Goal: Find specific page/section: Find specific page/section

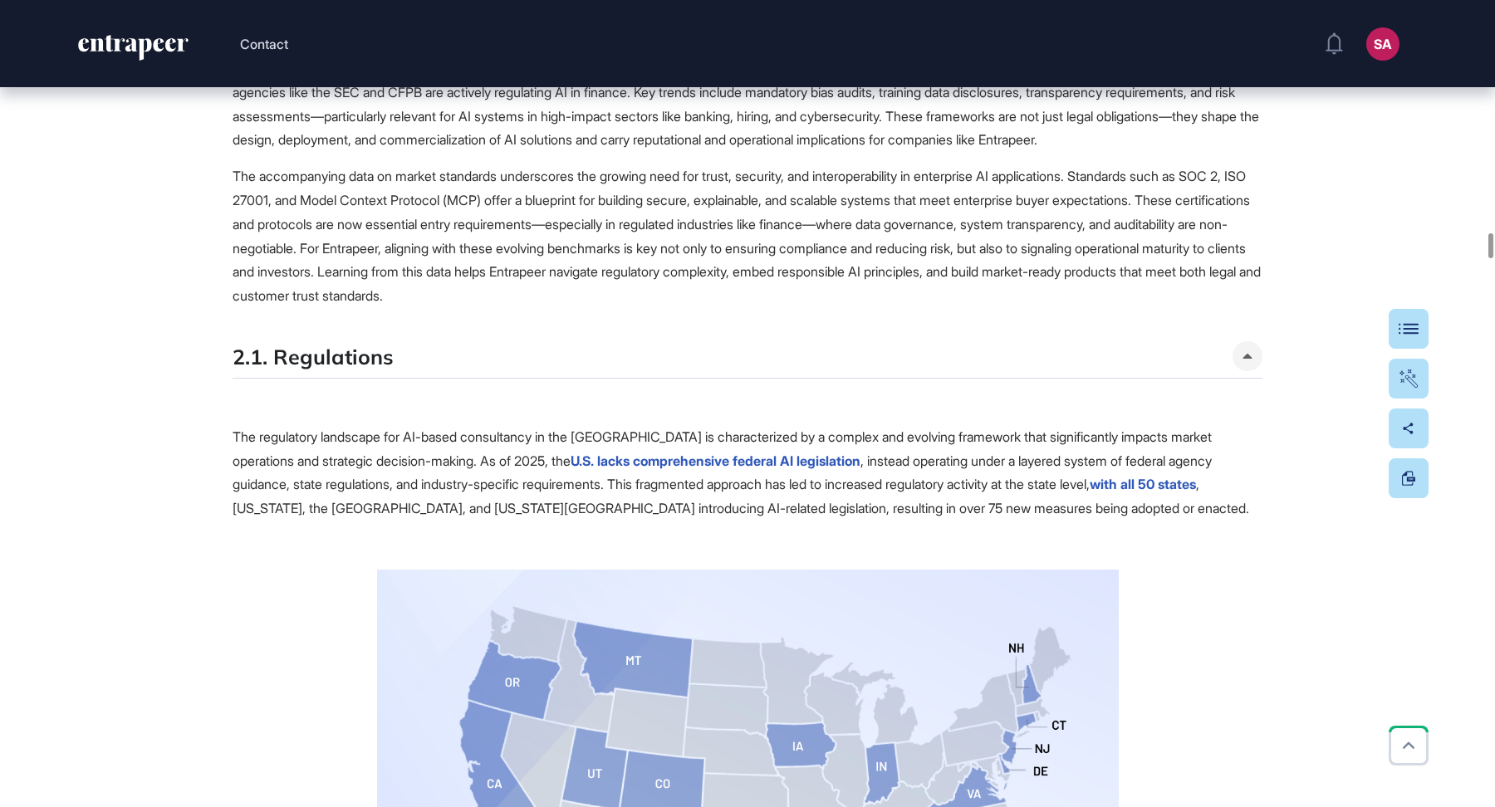
scroll to position [15988, 0]
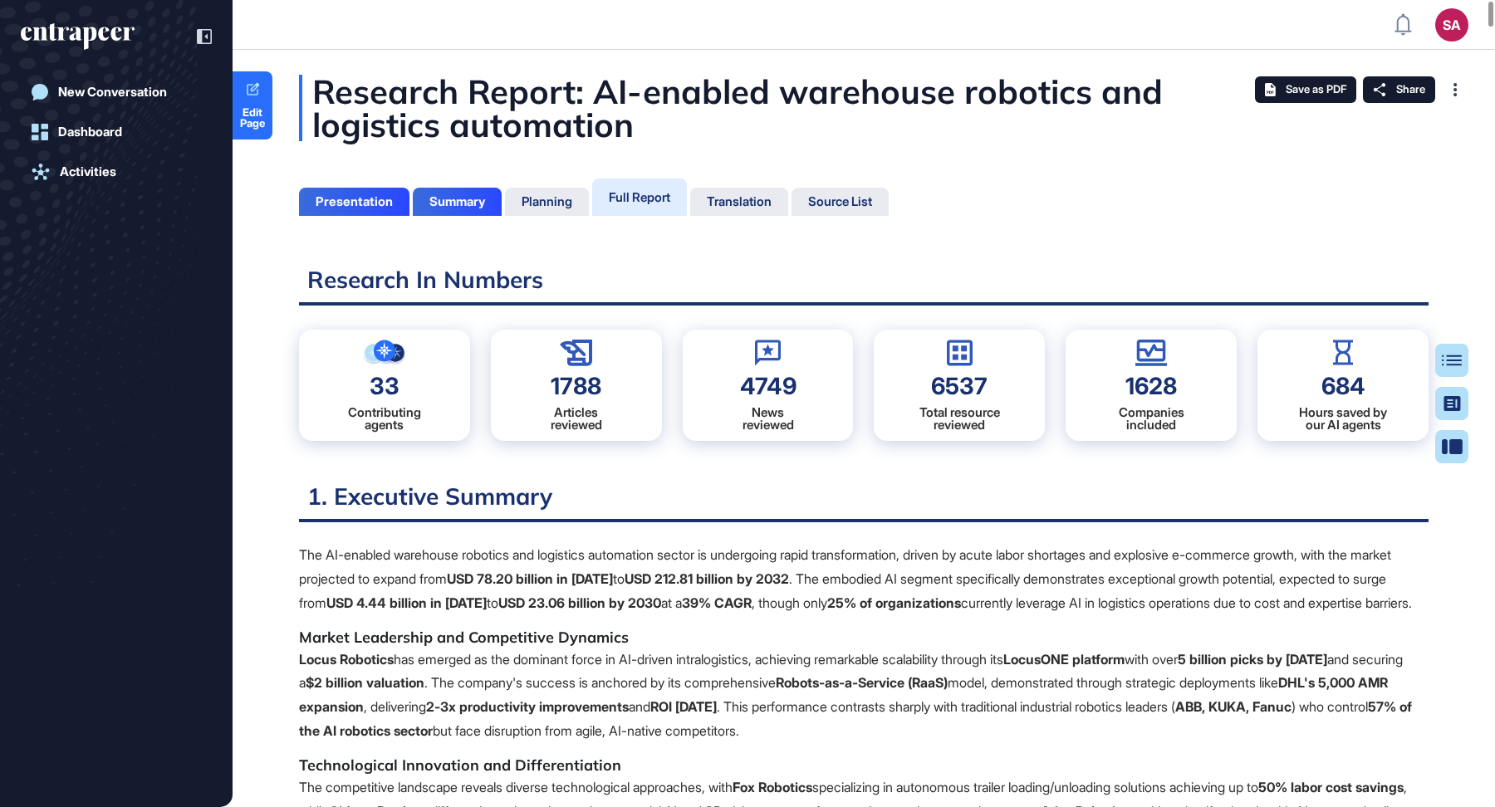
scroll to position [724, 4]
click at [262, 107] on span "Edit Page" at bounding box center [253, 118] width 40 height 22
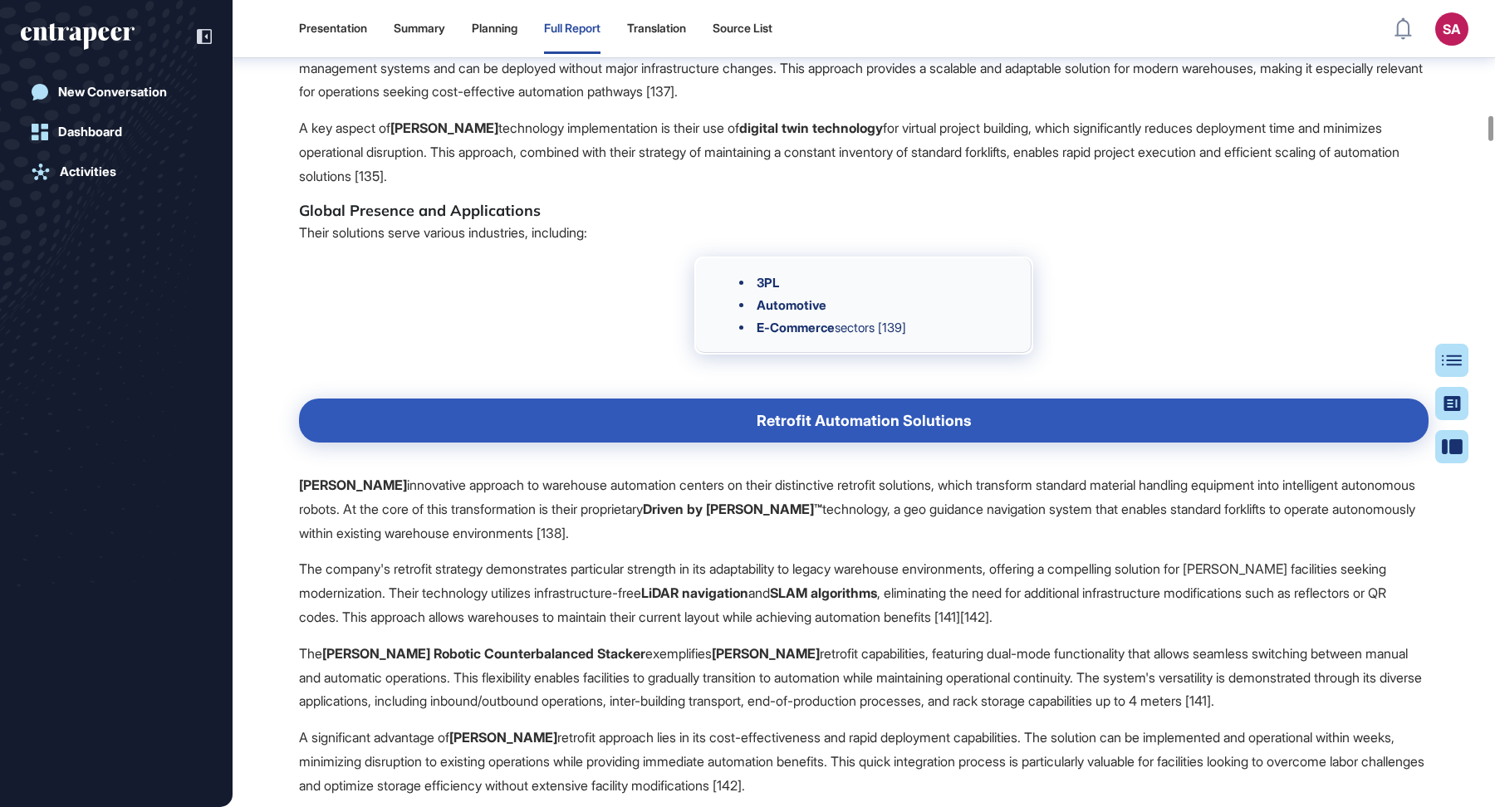
scroll to position [15680, 0]
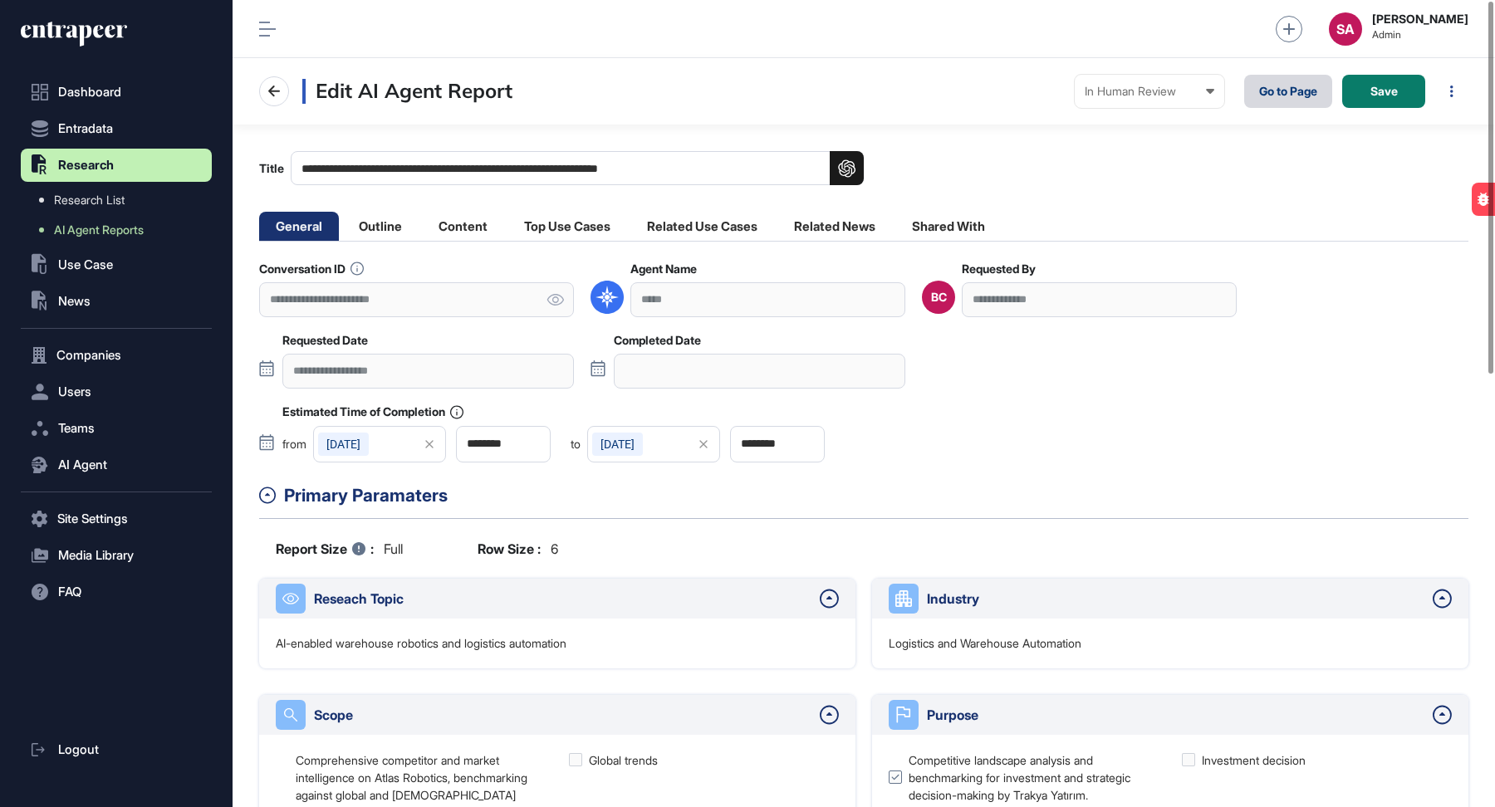
click at [1313, 91] on link "Go to Page" at bounding box center [1288, 91] width 88 height 33
click at [557, 297] on icon at bounding box center [555, 300] width 17 height 12
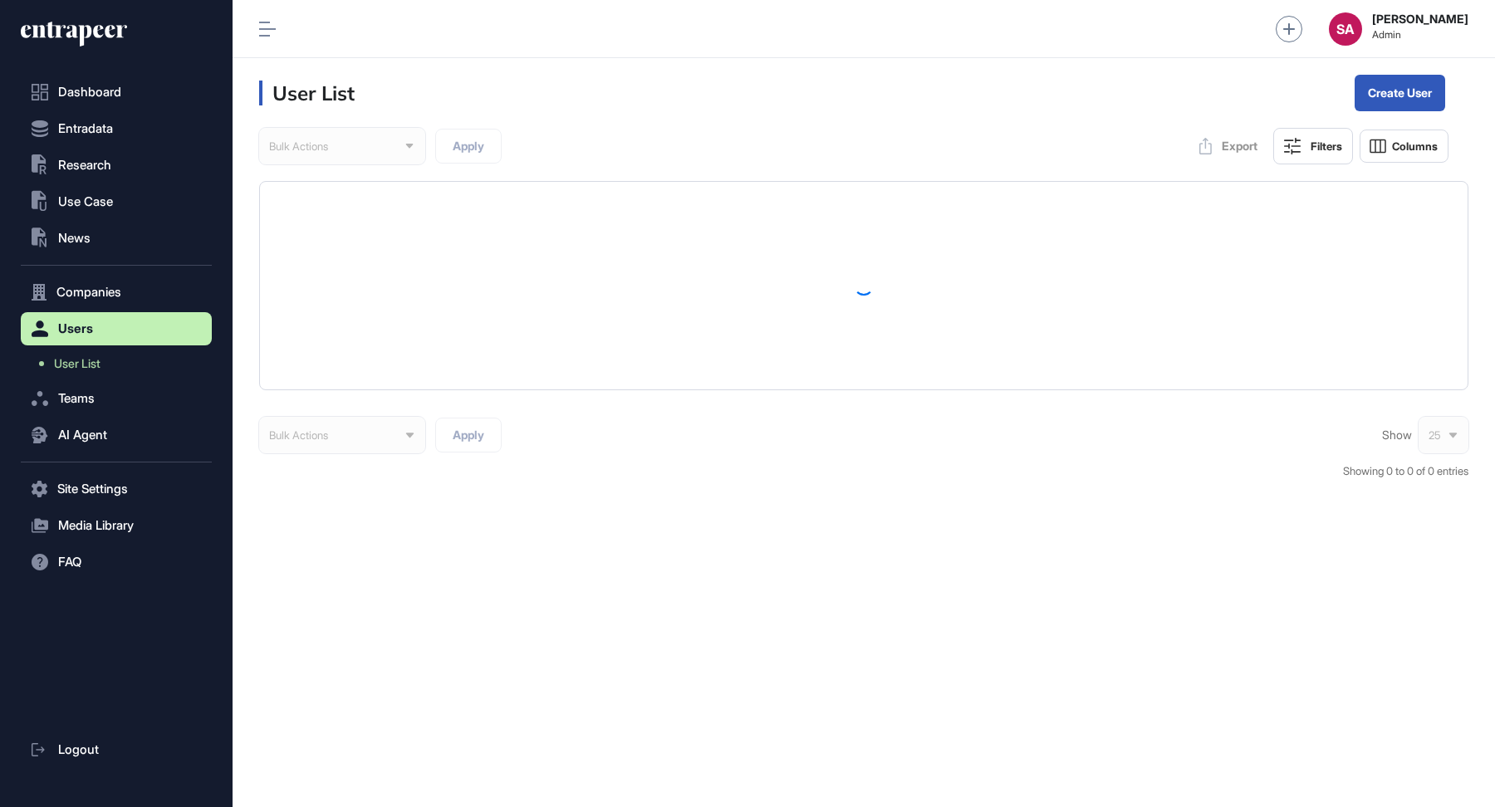
scroll to position [1, 1]
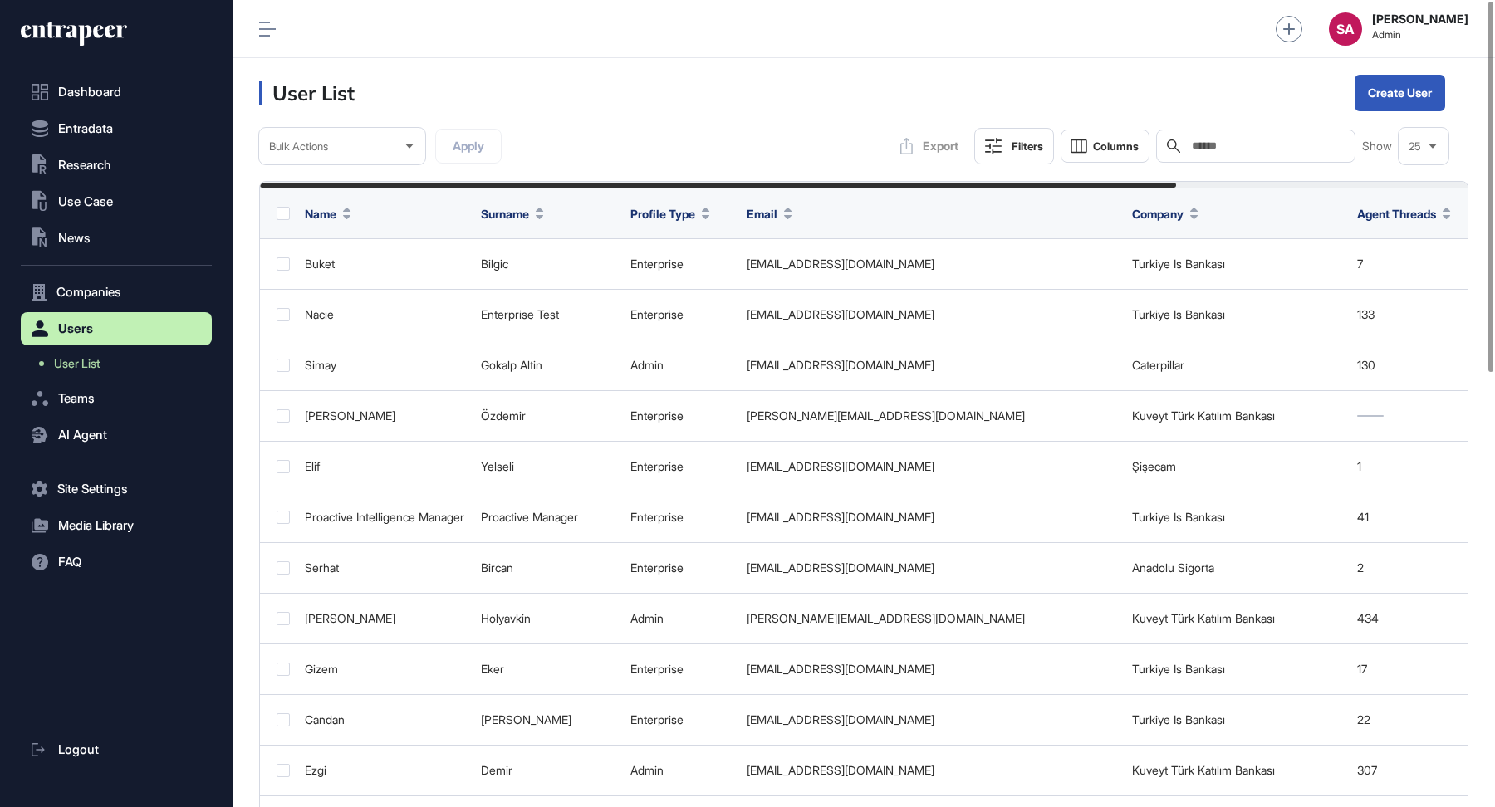
click at [1237, 148] on input "text" at bounding box center [1267, 146] width 155 height 13
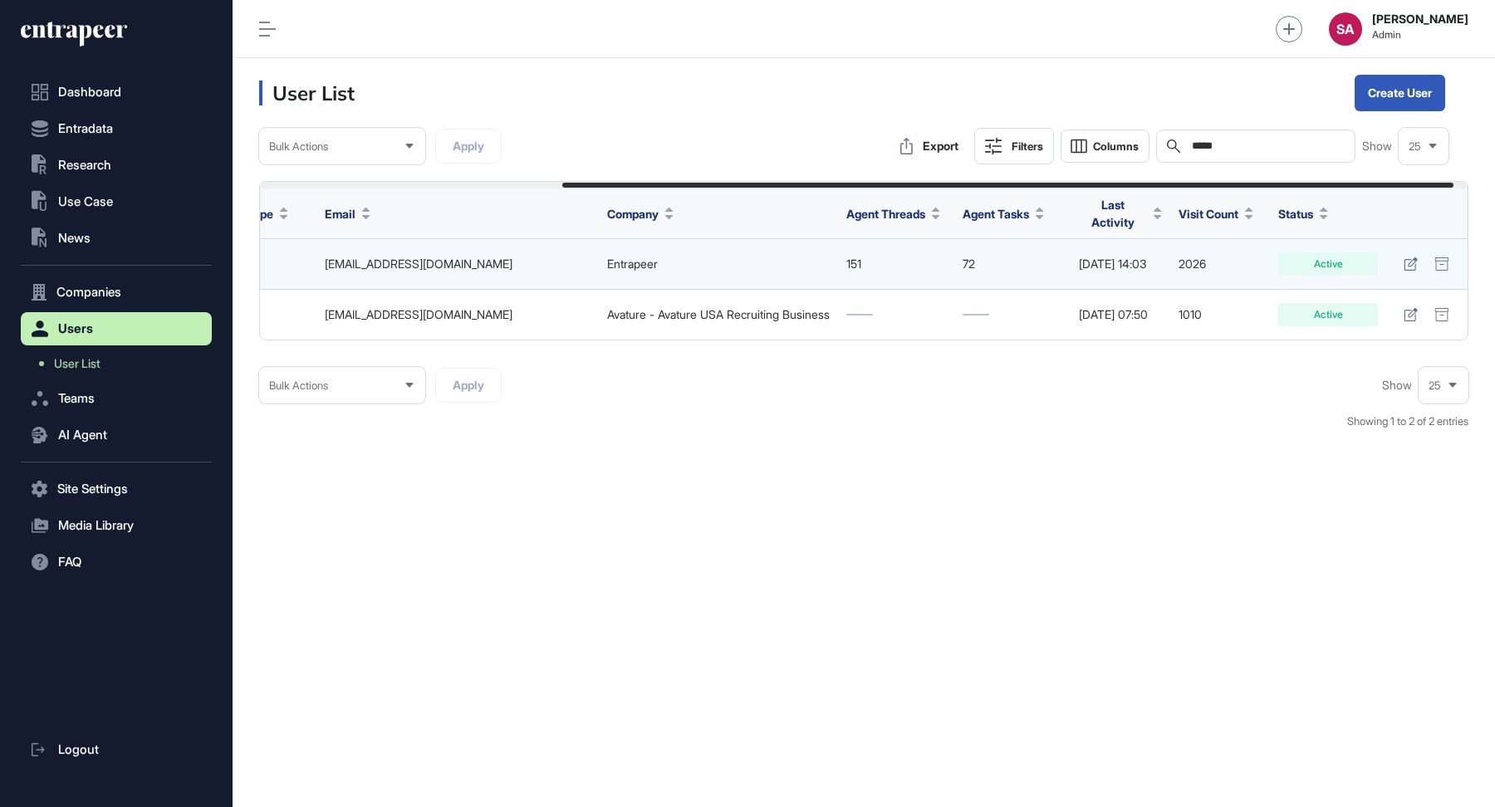
scroll to position [0, 429]
type input "*****"
click at [1417, 258] on icon at bounding box center [1411, 264] width 14 height 13
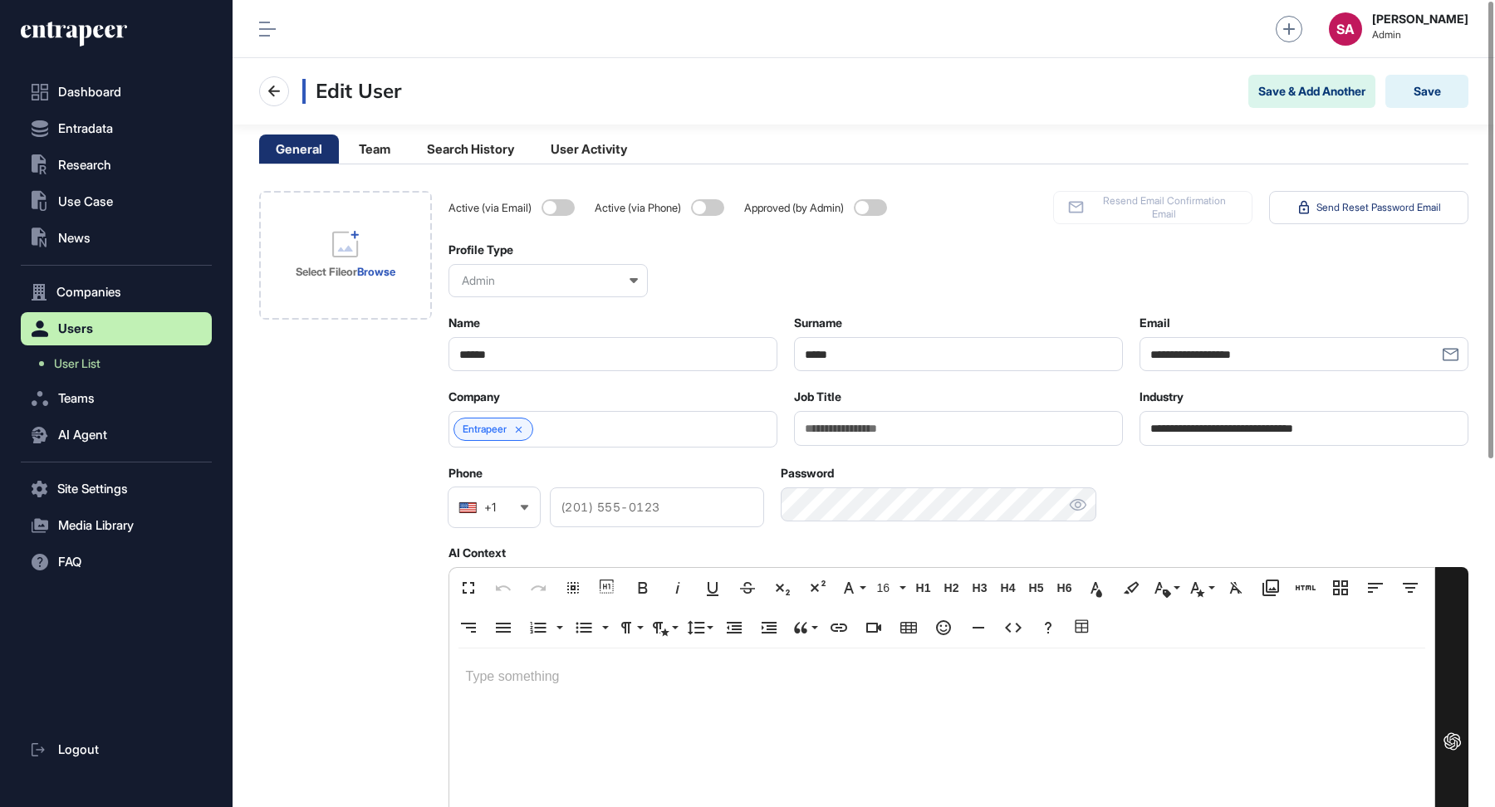
click at [594, 421] on div "Entrapeer" at bounding box center [613, 429] width 329 height 37
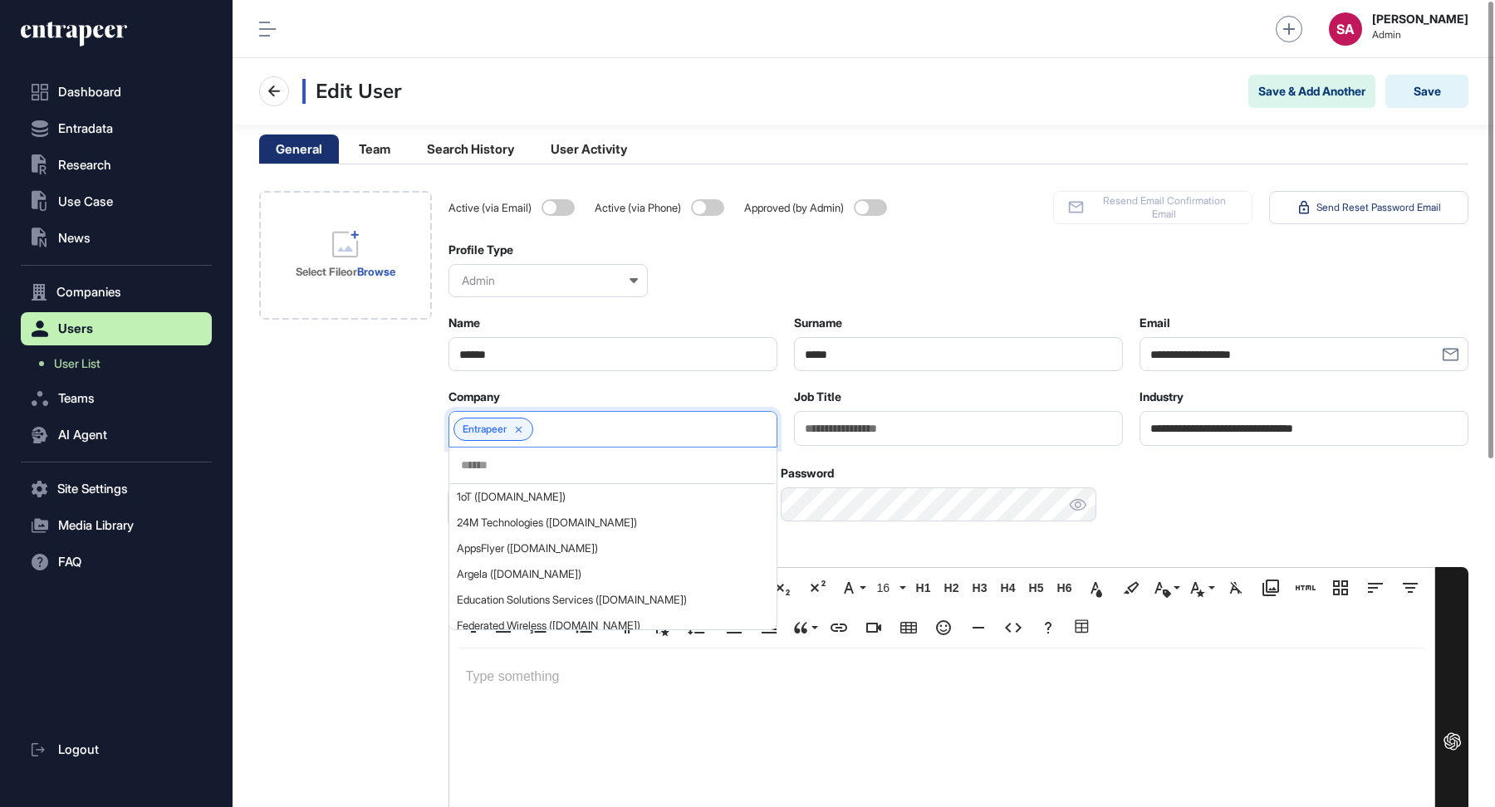
click at [550, 469] on input "text" at bounding box center [612, 466] width 306 height 14
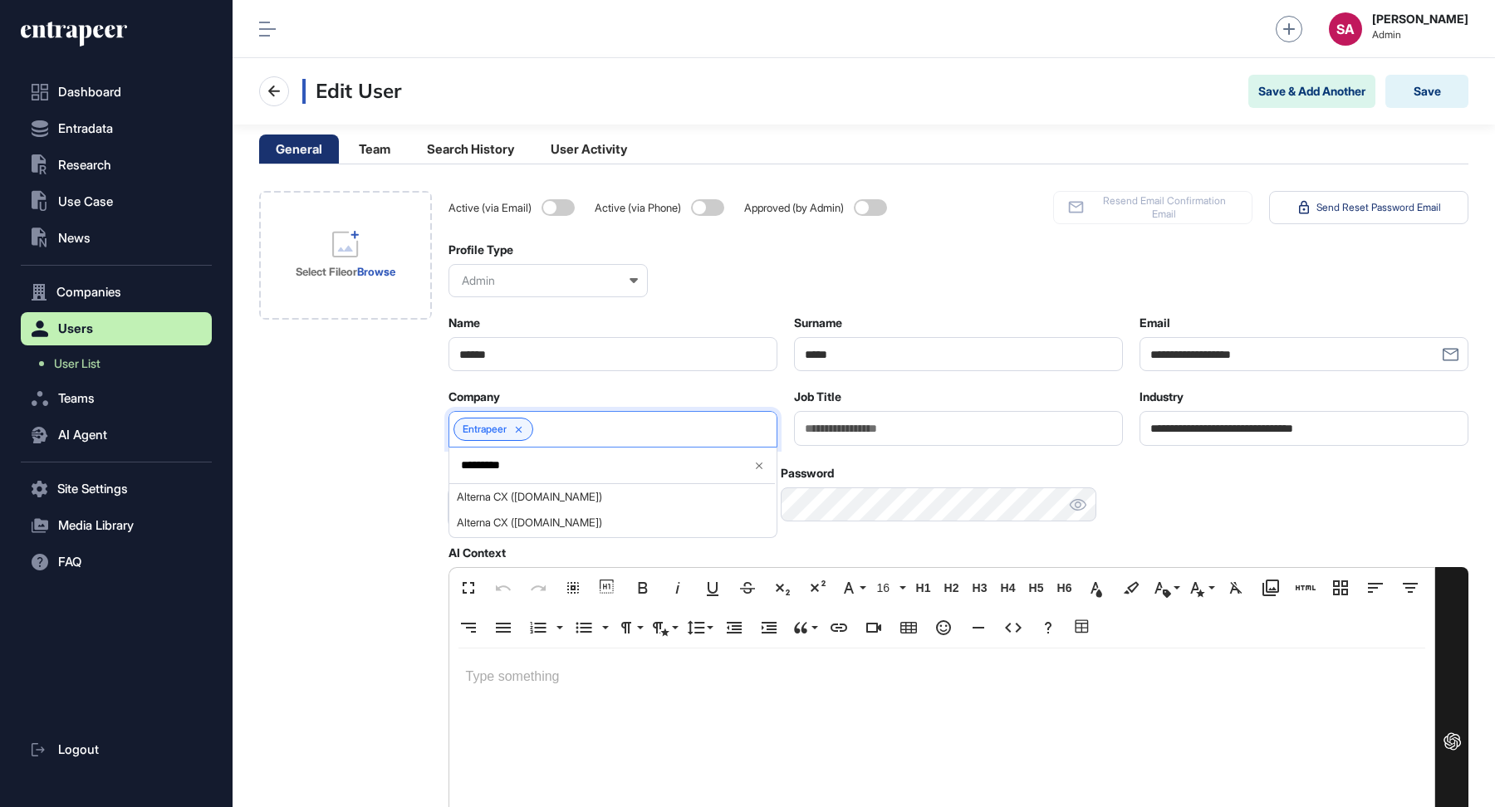
type input "*********"
click at [86, 325] on span "Users" at bounding box center [75, 328] width 35 height 13
click at [86, 365] on span "User List" at bounding box center [77, 363] width 47 height 13
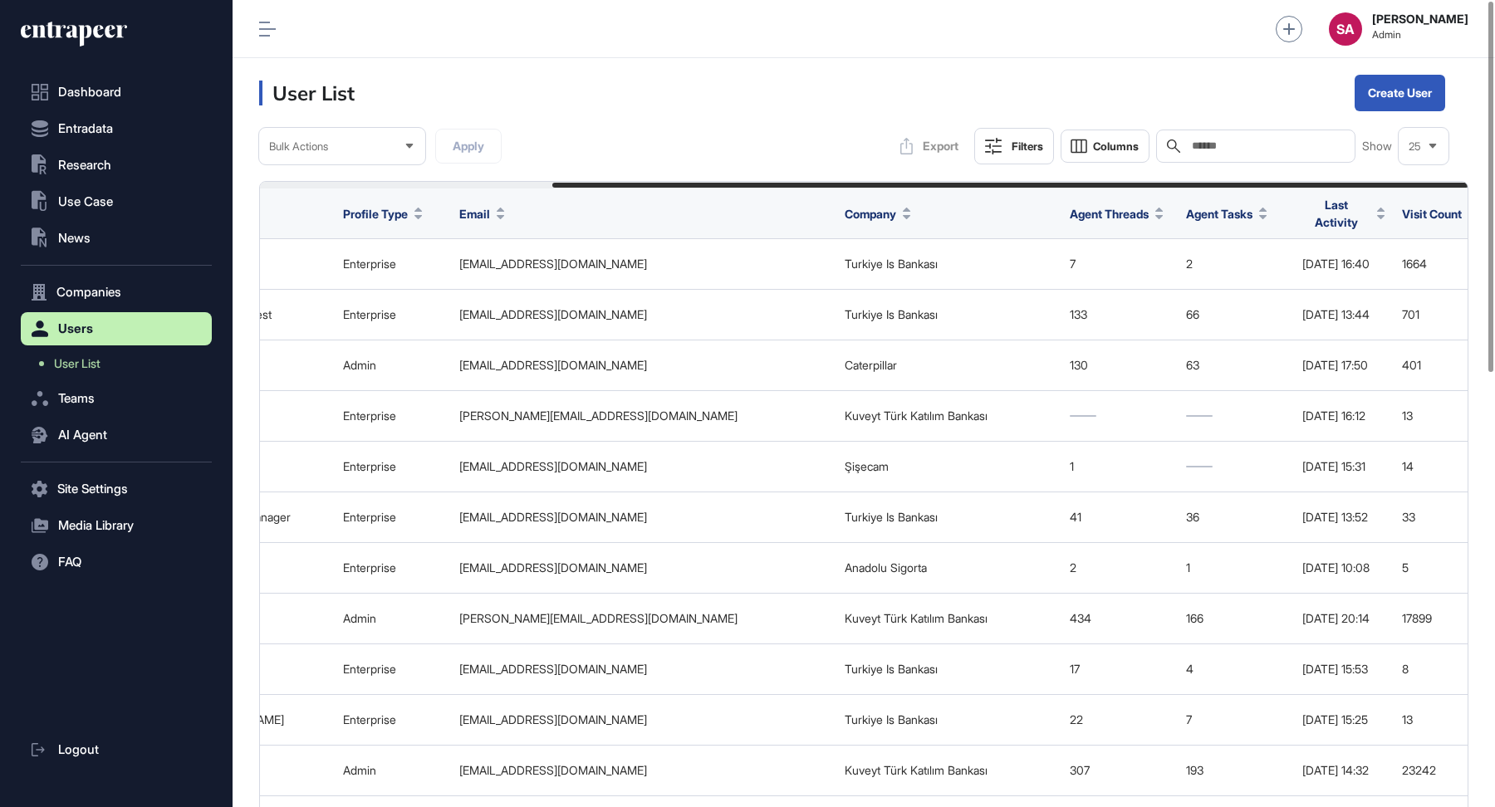
scroll to position [0, 386]
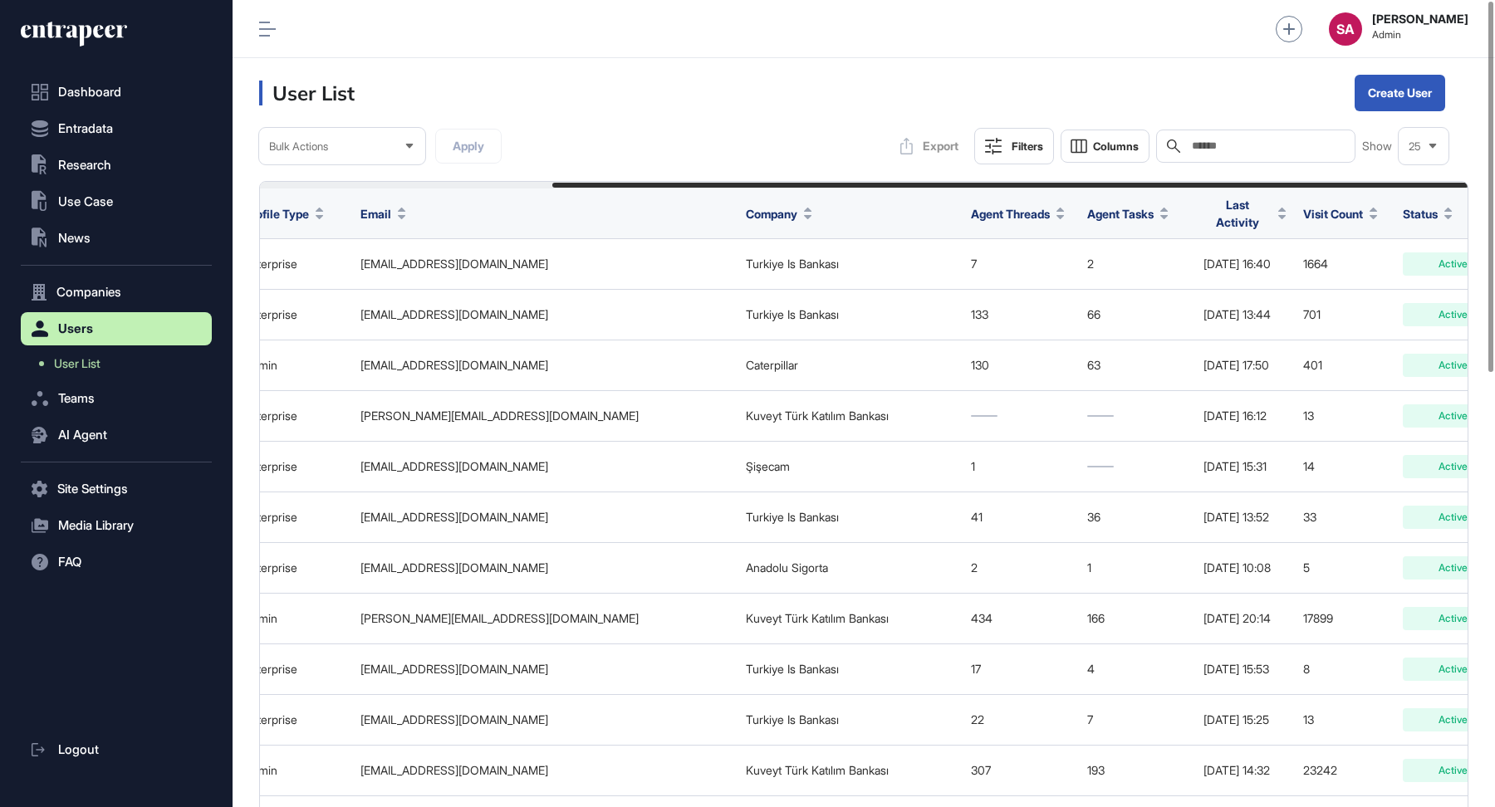
click at [1204, 210] on span "Last Activity" at bounding box center [1238, 213] width 68 height 35
click at [1104, 277] on span "Sort Descending" at bounding box center [1125, 279] width 66 height 14
